Goal: Task Accomplishment & Management: Manage account settings

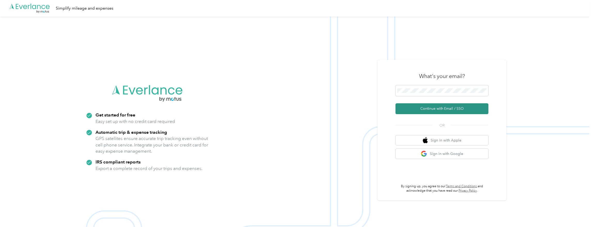
click at [447, 109] on button "Continue with Email / SSO" at bounding box center [442, 108] width 93 height 11
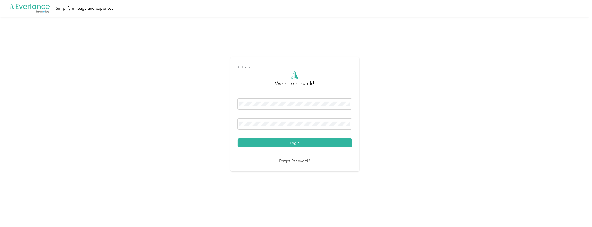
click at [327, 142] on button "Login" at bounding box center [295, 142] width 115 height 9
